Goal: Use online tool/utility

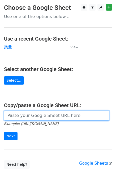
click at [15, 117] on input "url" at bounding box center [56, 116] width 105 height 10
paste input "[URL][DOMAIN_NAME]"
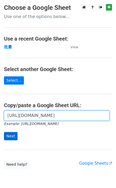
type input "[URL][DOMAIN_NAME]"
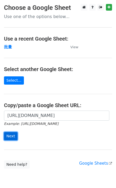
click at [10, 136] on input "Next" at bounding box center [11, 136] width 14 height 8
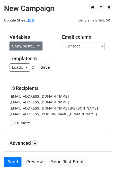
click at [19, 46] on link "Copy/paste..." at bounding box center [26, 46] width 32 height 8
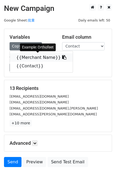
click at [24, 58] on link "{{Merchant Name}}" at bounding box center [41, 57] width 63 height 8
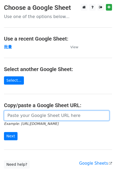
click at [15, 116] on input "url" at bounding box center [56, 116] width 105 height 10
paste input "https://docs.google.com/spreadsheets/d/1OdUcEapwDADx0zbrvSCU0vXH1fP2oNqM76vy0e6…"
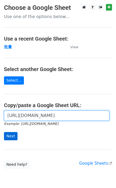
type input "https://docs.google.com/spreadsheets/d/1OdUcEapwDADx0zbrvSCU0vXH1fP2oNqM76vy0e6…"
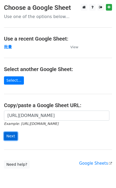
click at [7, 138] on input "Next" at bounding box center [11, 136] width 14 height 8
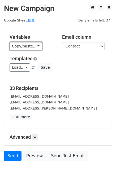
drag, startPoint x: 26, startPoint y: 48, endPoint x: 26, endPoint y: 51, distance: 3.2
click at [26, 48] on link "Copy/paste..." at bounding box center [26, 46] width 32 height 8
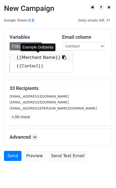
click at [32, 58] on link "{{Merchant Name}}" at bounding box center [41, 57] width 63 height 8
